Goal: Task Accomplishment & Management: Manage account settings

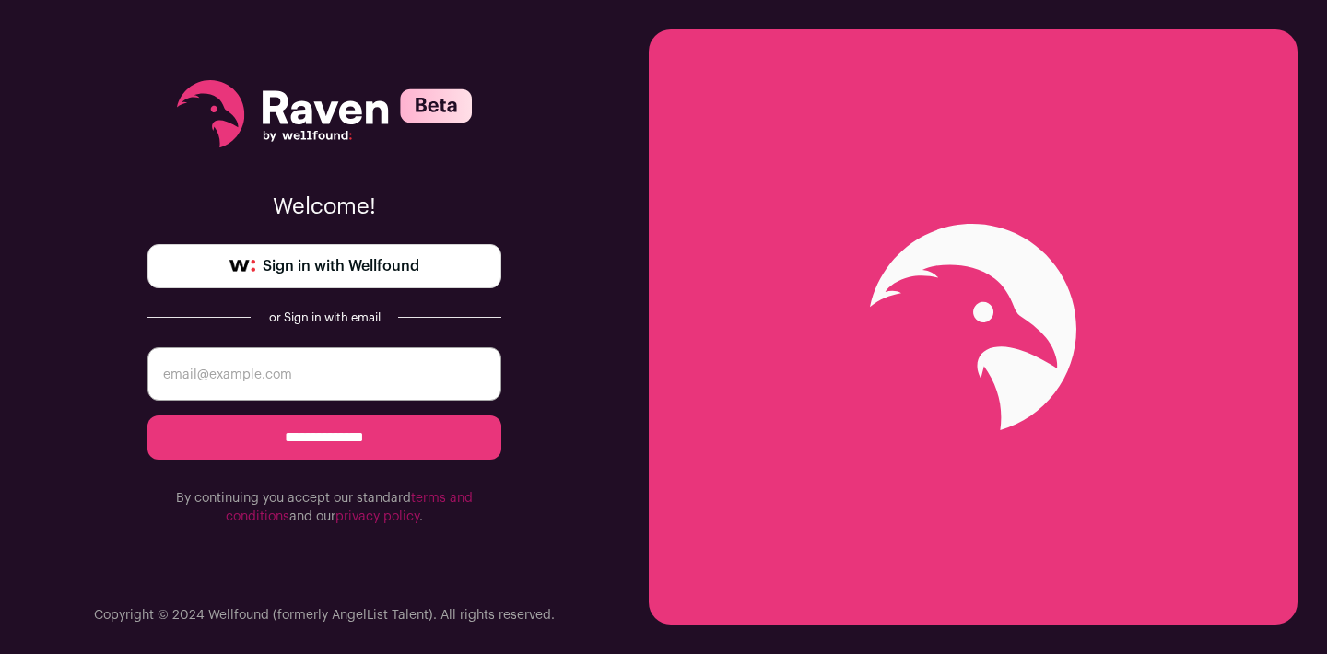
click at [414, 269] on span "Sign in with Wellfound" at bounding box center [341, 266] width 157 height 22
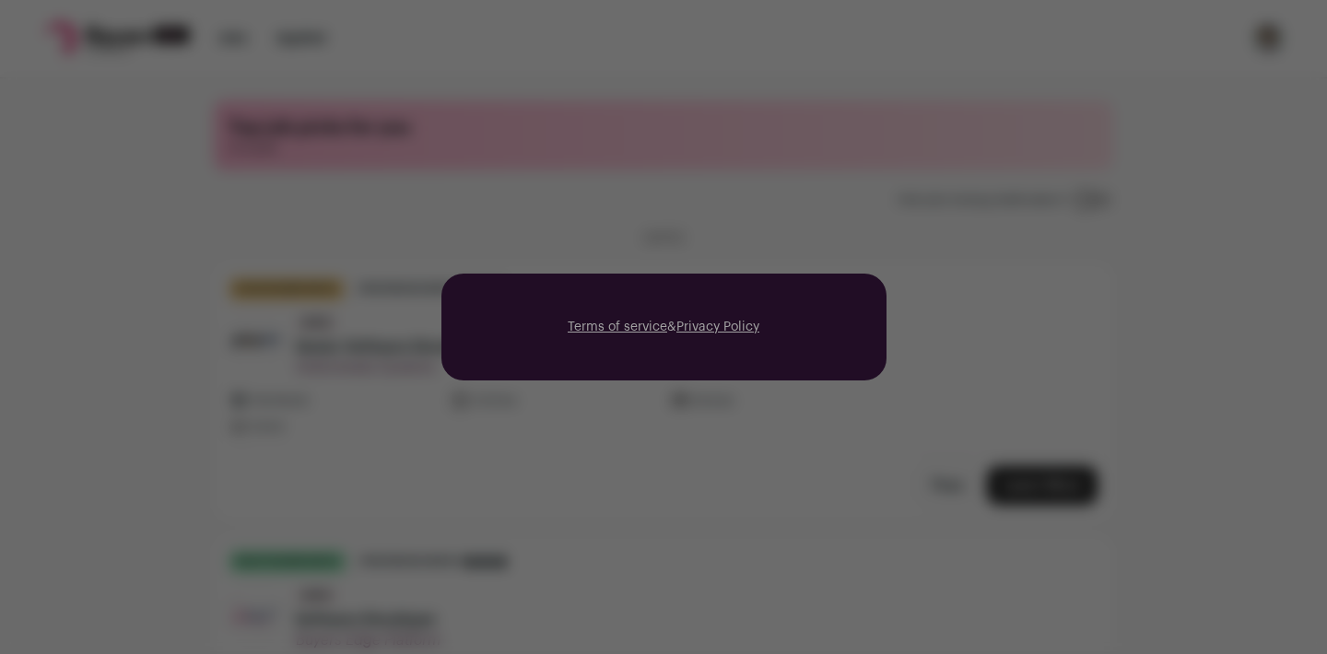
click at [463, 241] on div "Terms of service & Privacy Policy" at bounding box center [663, 327] width 1327 height 654
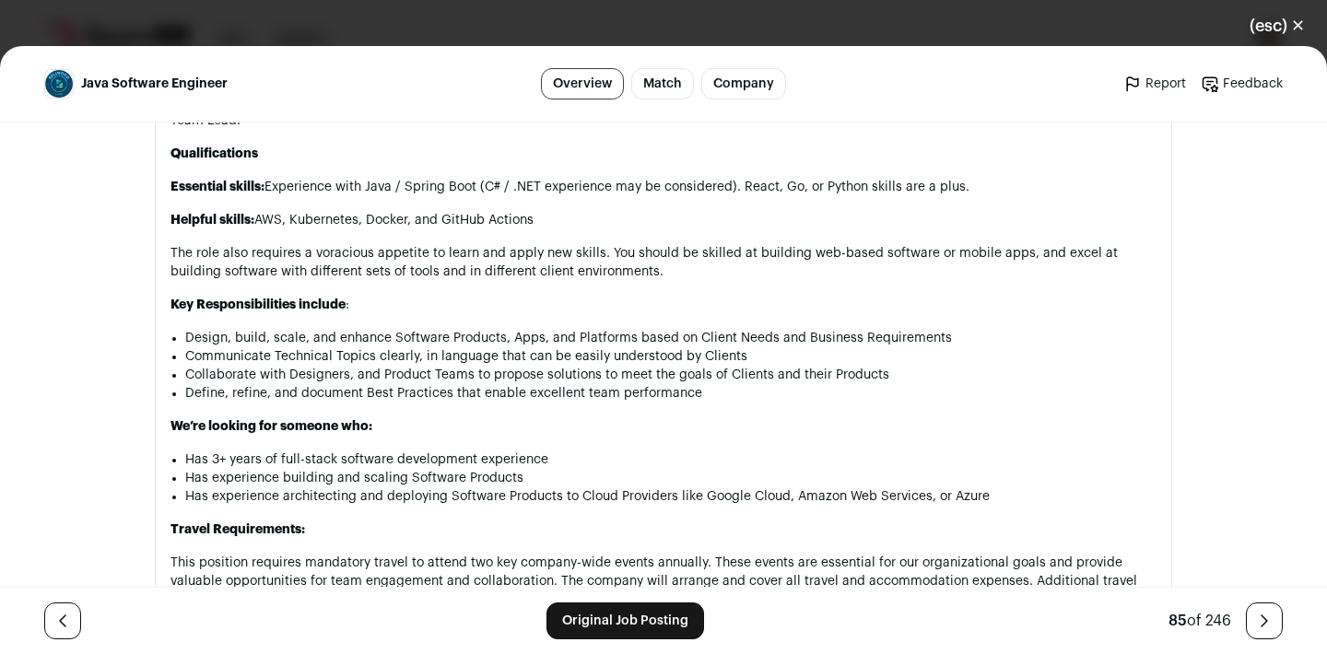
scroll to position [1157, 0]
